Goal: Find specific page/section: Find specific page/section

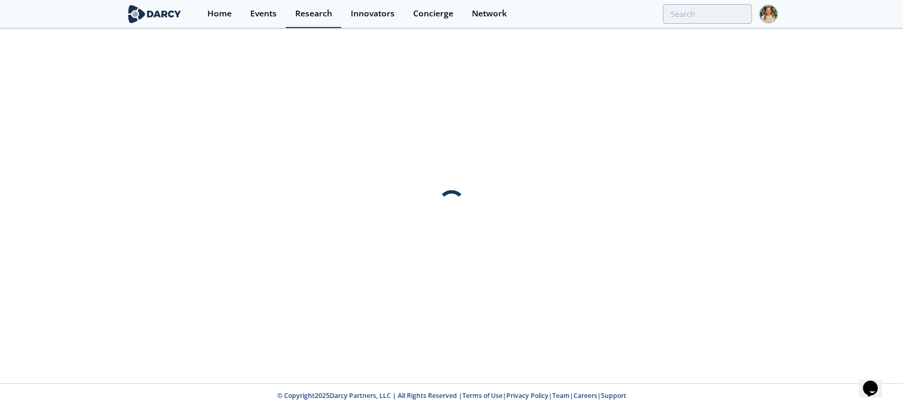
click at [308, 12] on div "Research" at bounding box center [313, 14] width 37 height 8
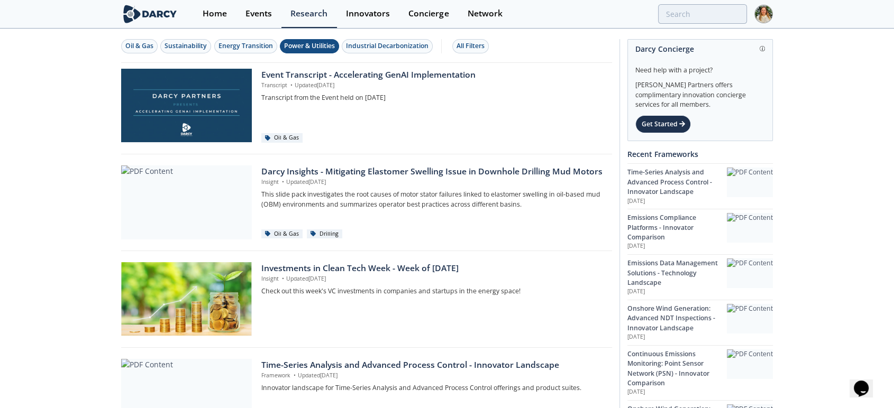
click at [293, 45] on div "Power & Utilities" at bounding box center [309, 46] width 51 height 10
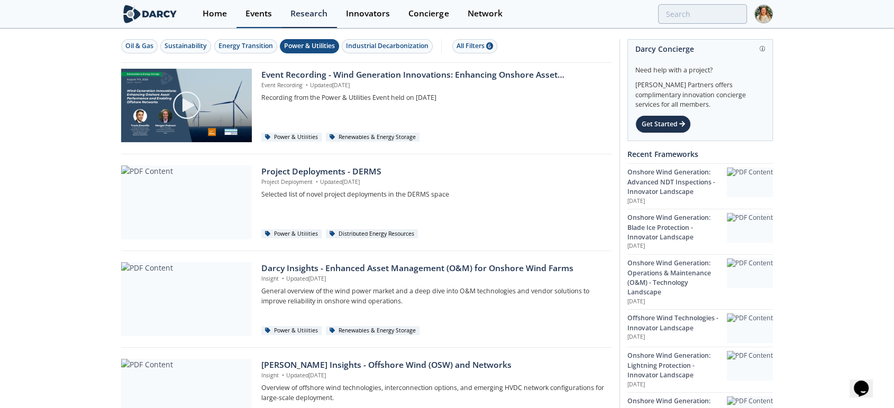
click at [259, 15] on div "Events" at bounding box center [258, 14] width 26 height 8
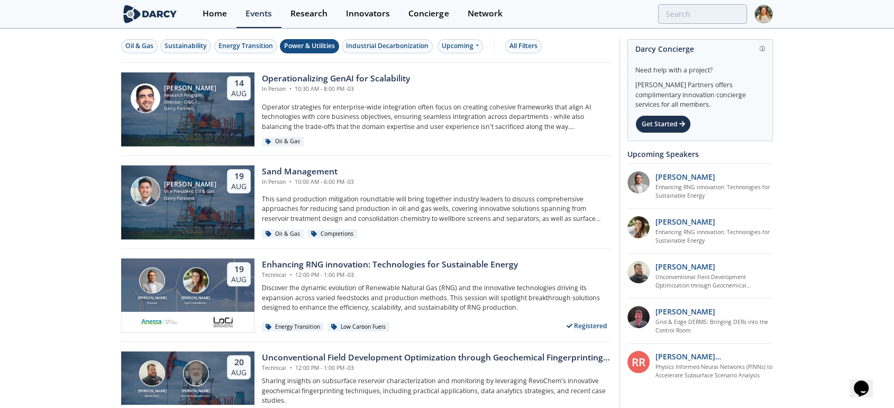
click at [301, 45] on div "Power & Utilities" at bounding box center [309, 46] width 51 height 10
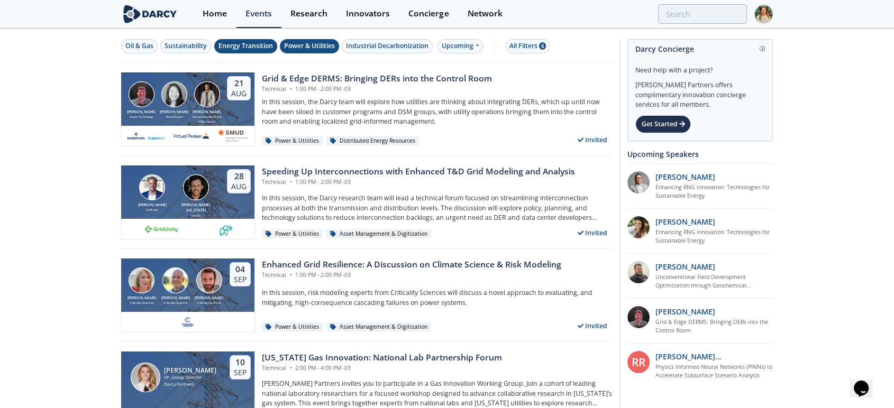
click at [251, 49] on div "Energy Transition" at bounding box center [245, 46] width 54 height 10
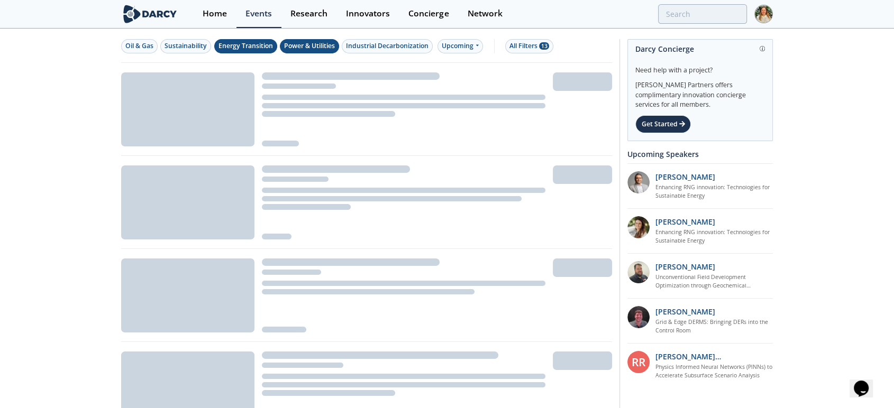
click at [321, 45] on div "Power & Utilities" at bounding box center [309, 46] width 51 height 10
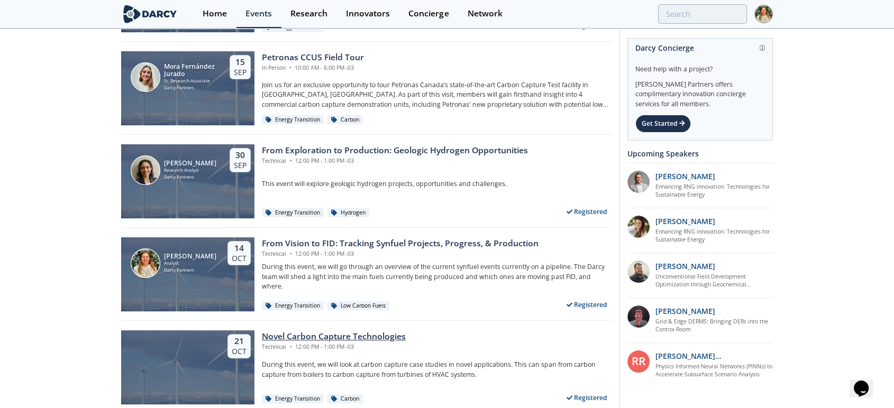
scroll to position [345, 0]
